Goal: Transaction & Acquisition: Purchase product/service

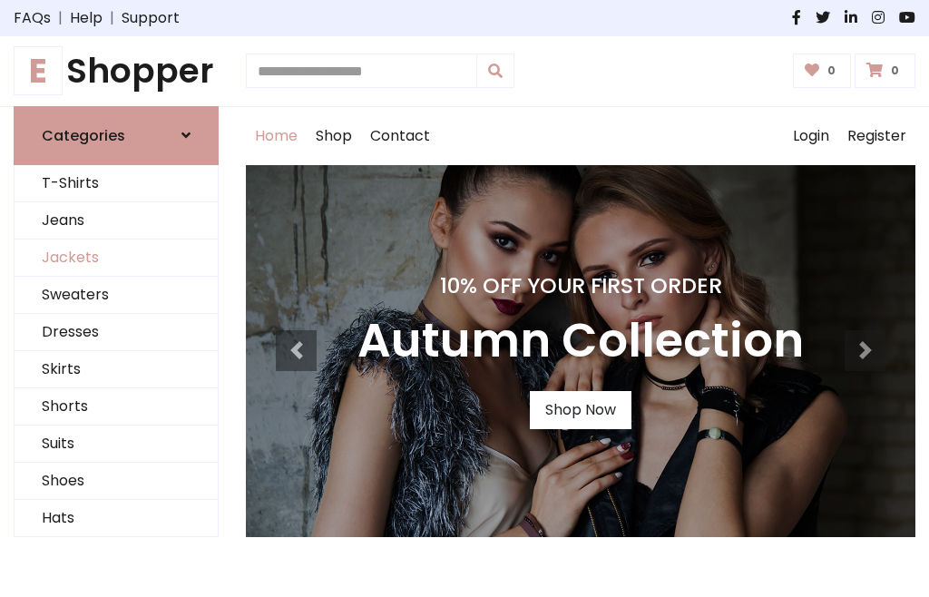
click at [116, 258] on link "Jackets" at bounding box center [116, 257] width 203 height 37
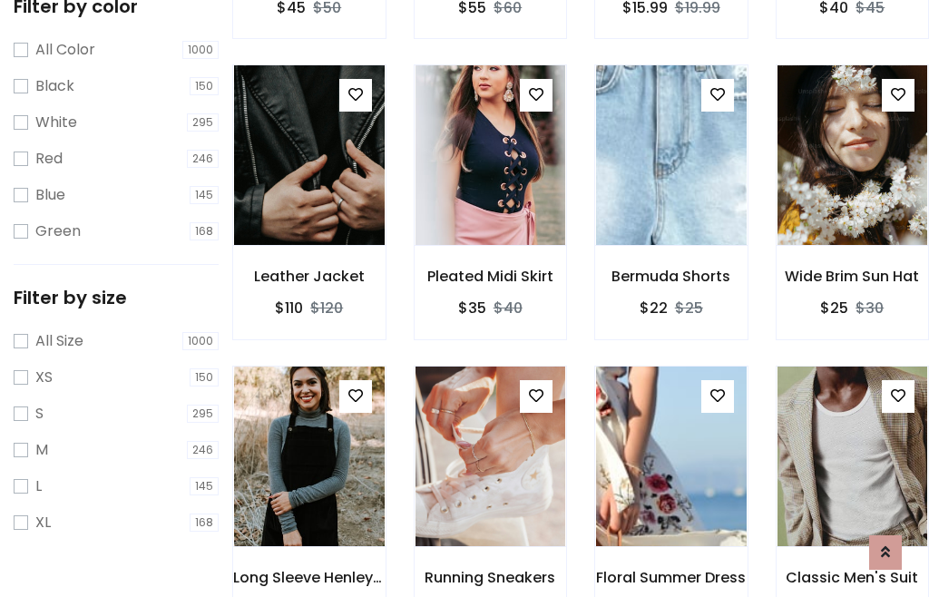
scroll to position [168, 0]
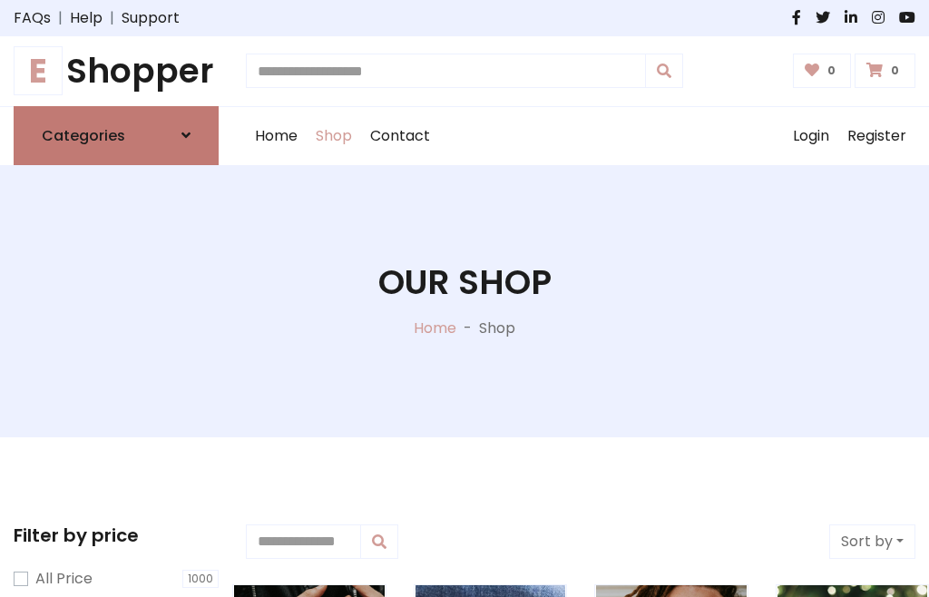
click at [116, 135] on h6 "Categories" at bounding box center [83, 135] width 83 height 17
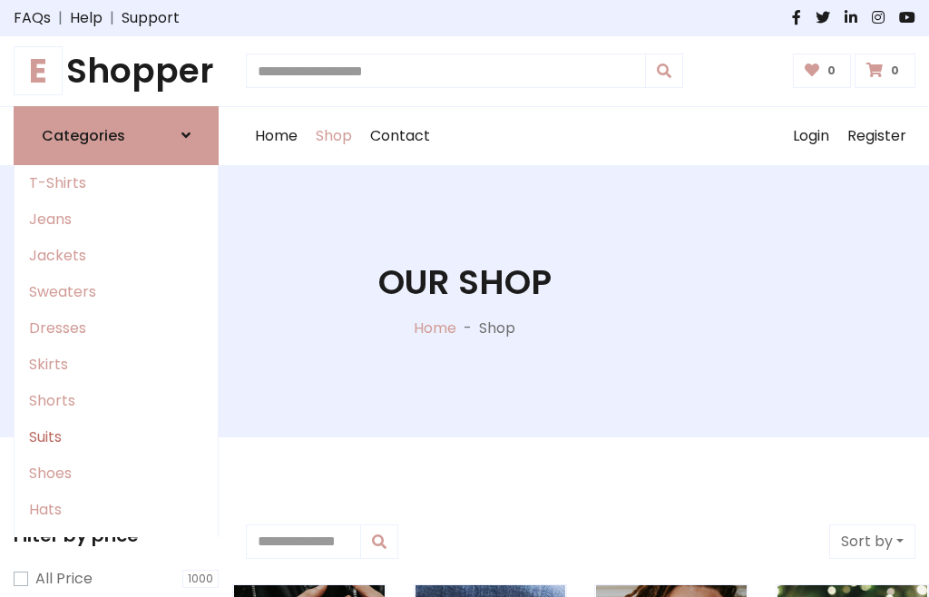
click at [116, 436] on link "Suits" at bounding box center [116, 437] width 203 height 36
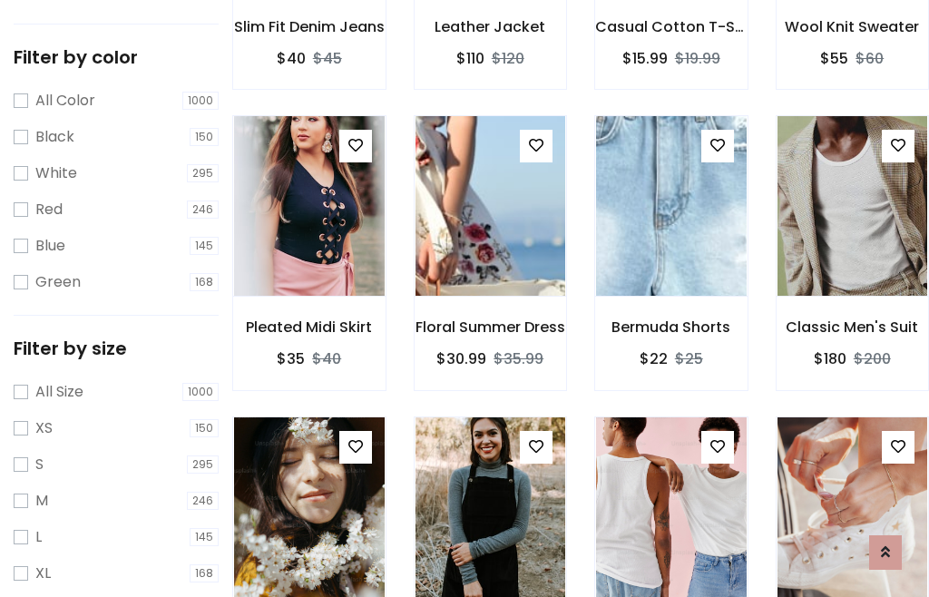
scroll to position [92, 0]
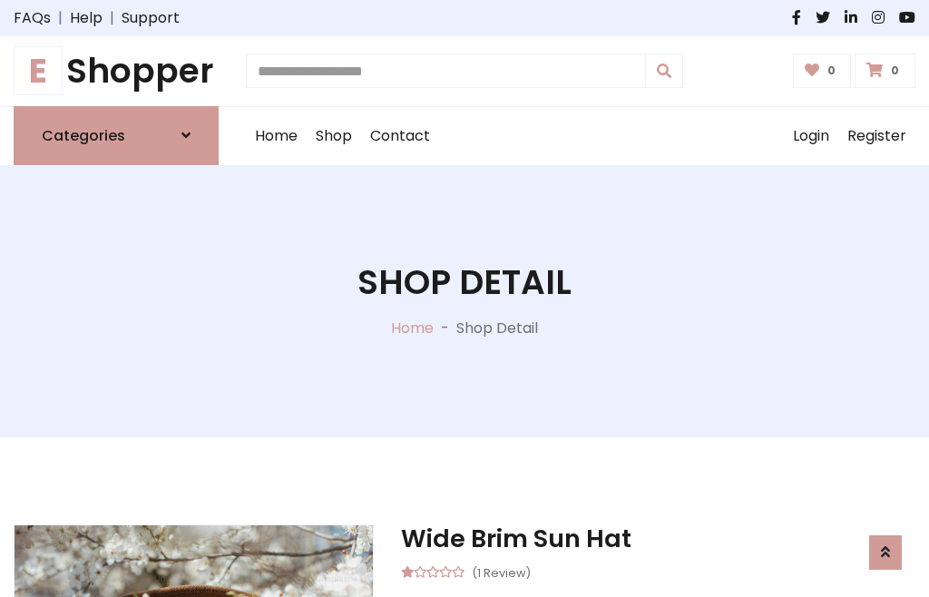
scroll to position [1695, 0]
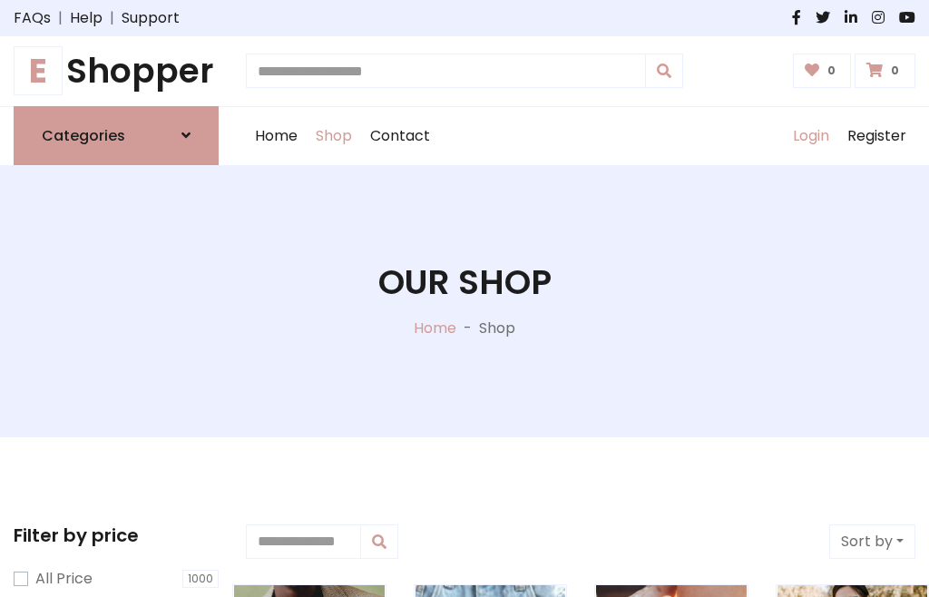
click at [810, 135] on link "Login" at bounding box center [811, 136] width 54 height 58
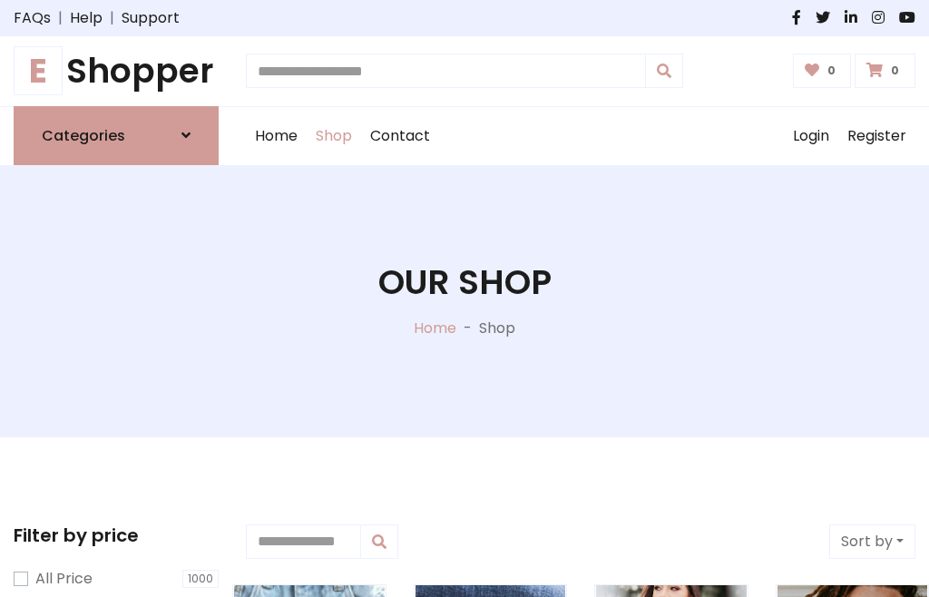
scroll to position [92, 0]
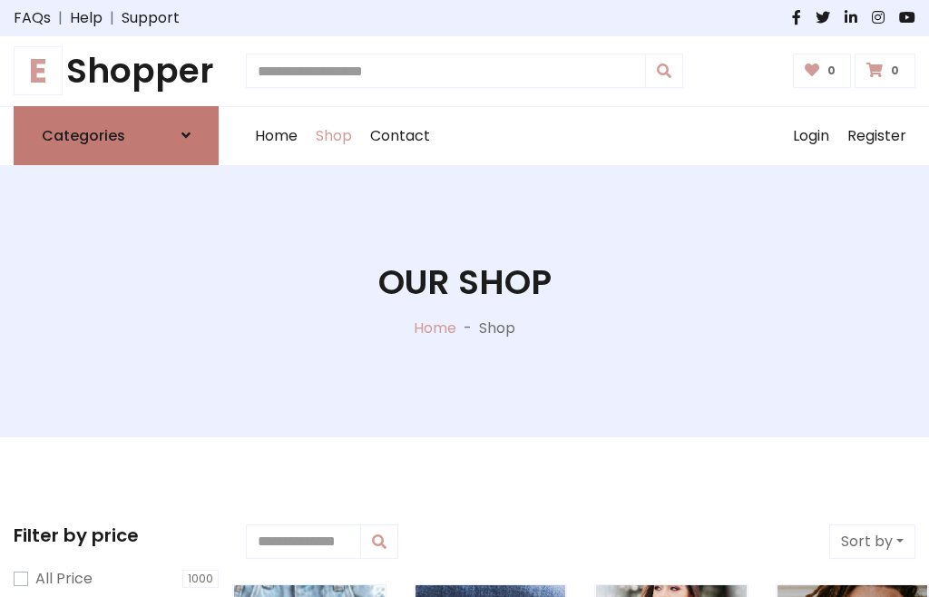
click at [186, 135] on icon at bounding box center [185, 135] width 9 height 15
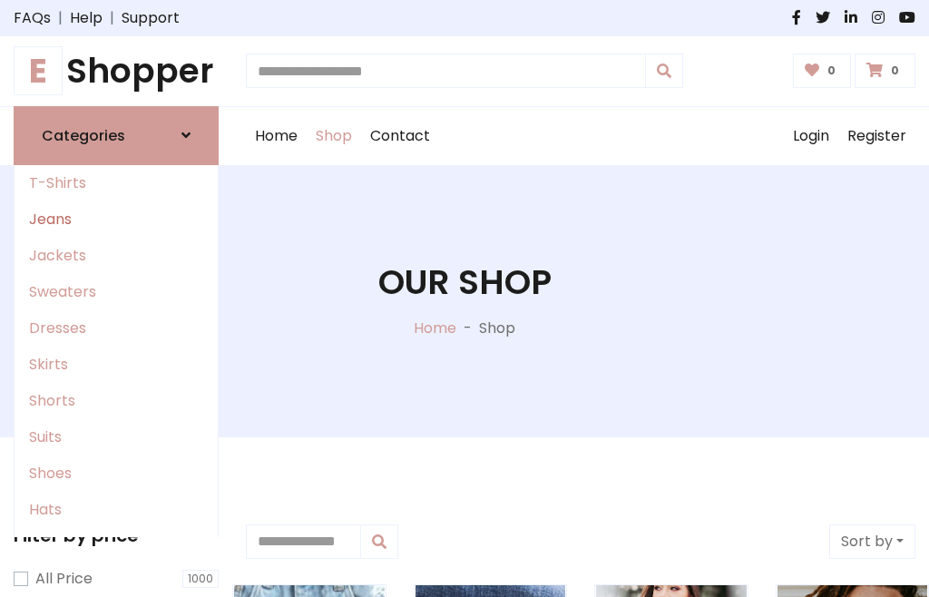
click at [116, 219] on link "Jeans" at bounding box center [116, 219] width 203 height 36
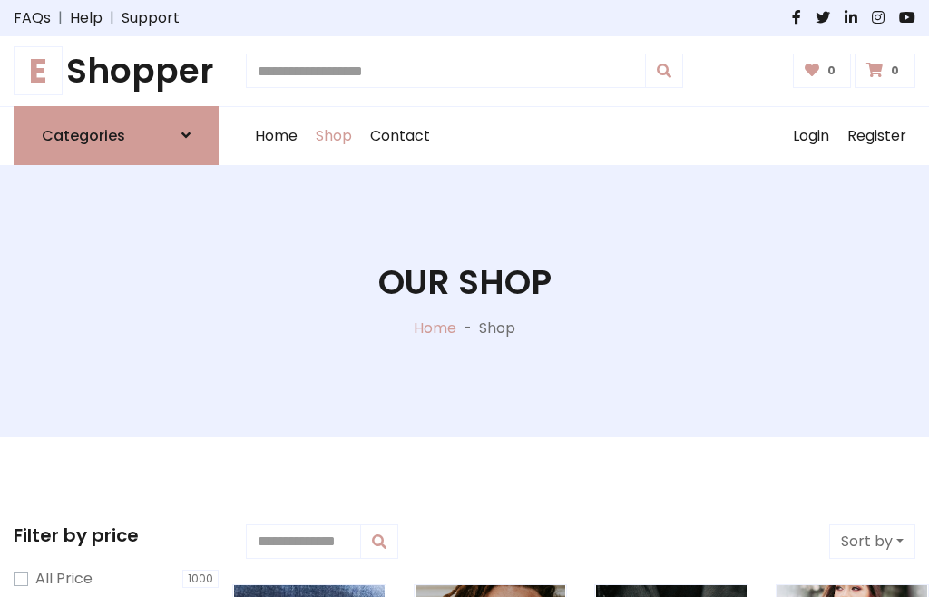
scroll to position [92, 0]
